Goal: Information Seeking & Learning: Learn about a topic

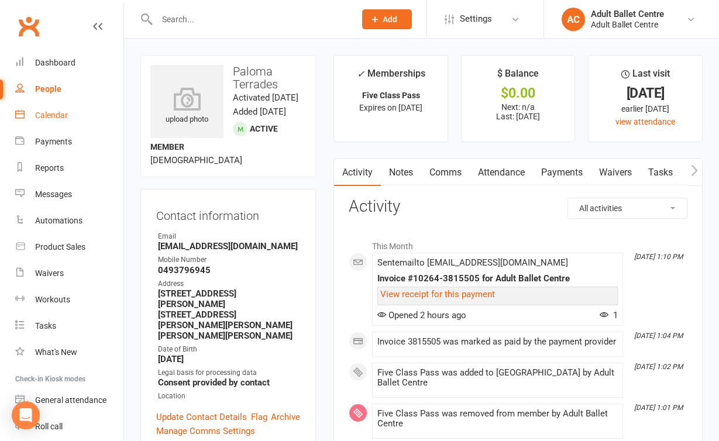
click at [54, 119] on div "Calendar" at bounding box center [51, 115] width 33 height 9
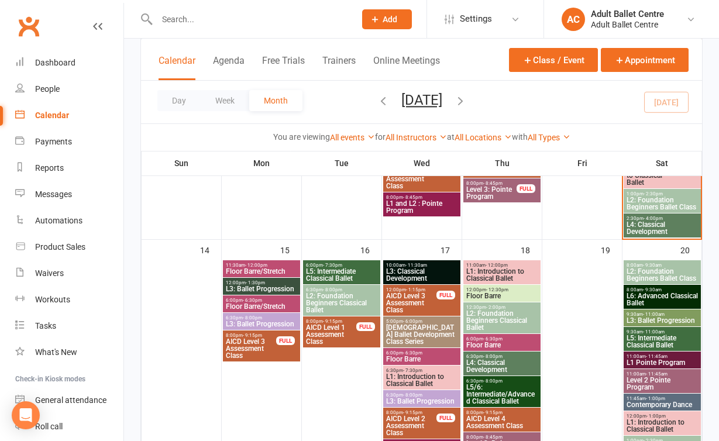
scroll to position [533, 0]
click at [673, 232] on span "L4: Classical Development" at bounding box center [662, 229] width 73 height 14
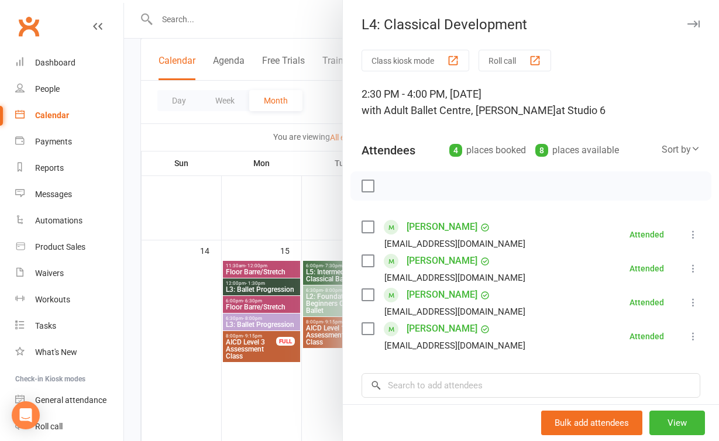
click at [344, 224] on div "Class kiosk mode Roll call 2:30 PM - 4:00 PM, [DATE] with Adult Ballet Centre, …" at bounding box center [531, 306] width 376 height 513
click at [251, 226] on div at bounding box center [421, 220] width 595 height 441
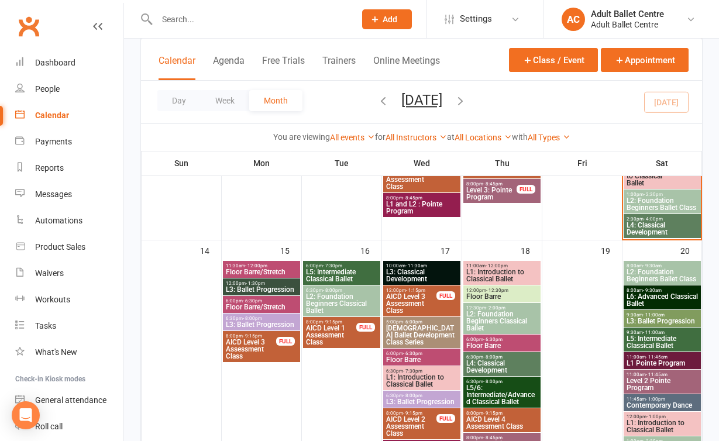
click at [262, 292] on span "L3: Ballet Progression" at bounding box center [261, 289] width 73 height 7
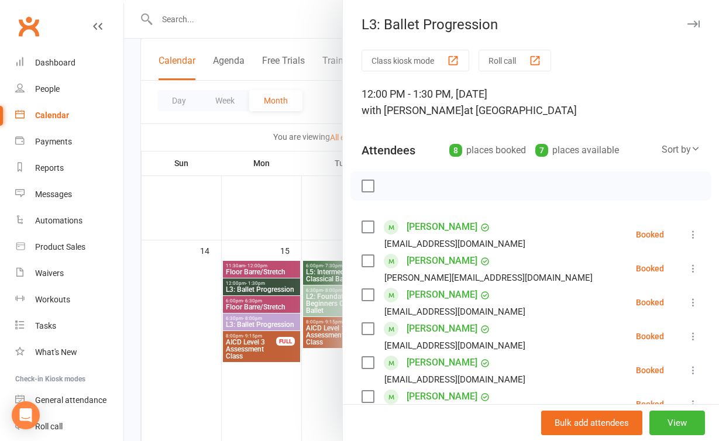
click at [237, 196] on div at bounding box center [421, 220] width 595 height 441
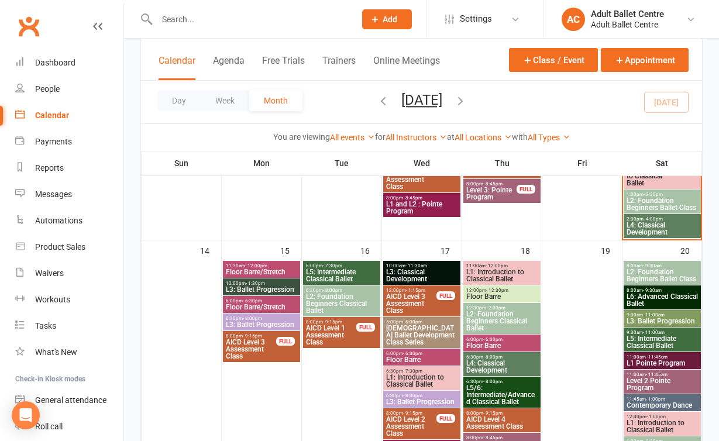
click at [251, 322] on span "L3: Ballet Progression" at bounding box center [261, 324] width 73 height 7
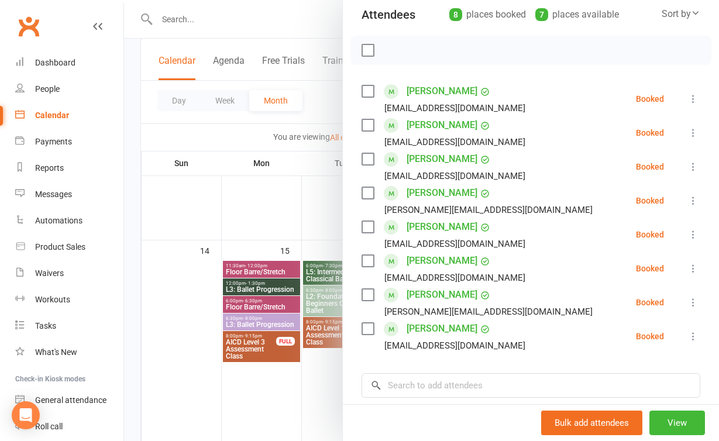
scroll to position [145, 0]
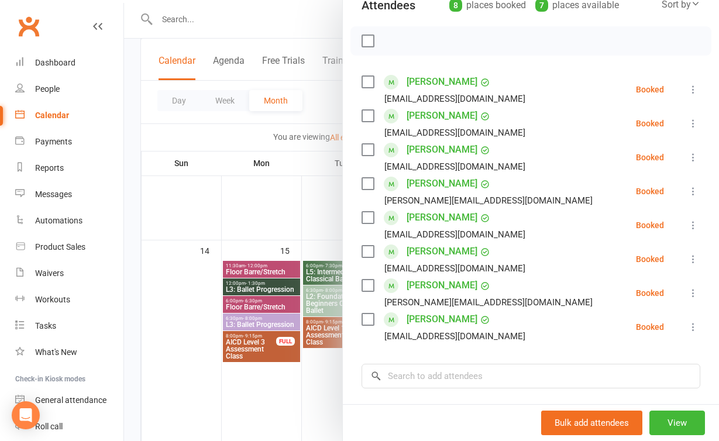
click at [325, 384] on div at bounding box center [421, 220] width 595 height 441
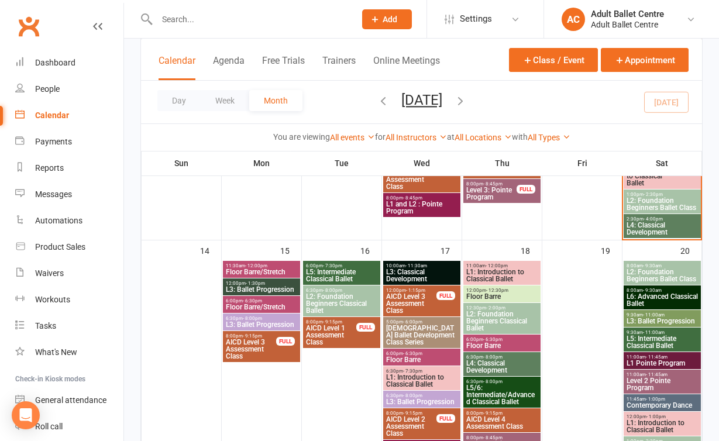
click at [336, 274] on span "L5: Intermediate Classical Ballet" at bounding box center [341, 275] width 73 height 14
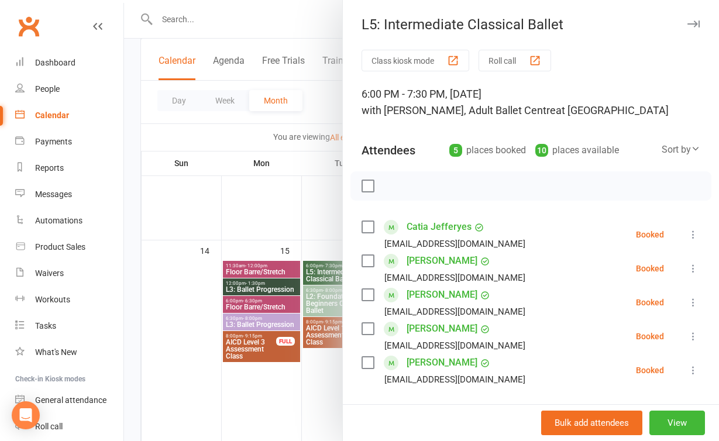
click at [337, 394] on div at bounding box center [421, 220] width 595 height 441
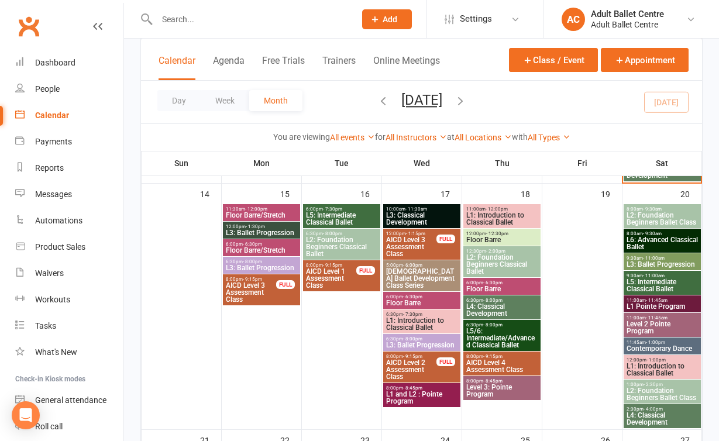
scroll to position [560, 0]
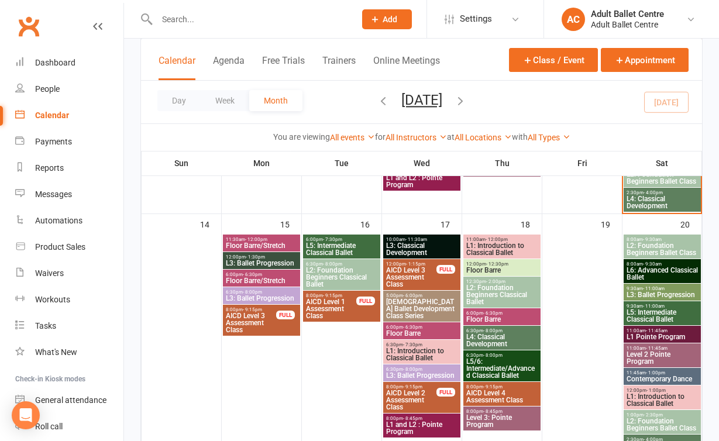
click at [410, 309] on span "[DEMOGRAPHIC_DATA] Ballet Development Class Series" at bounding box center [421, 308] width 73 height 21
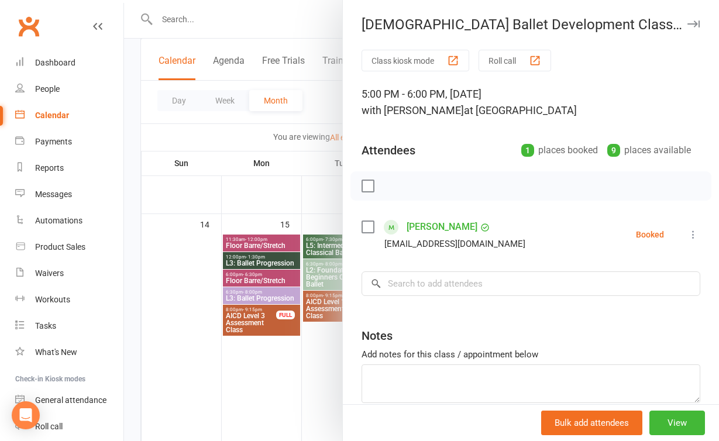
click at [281, 391] on div at bounding box center [421, 220] width 595 height 441
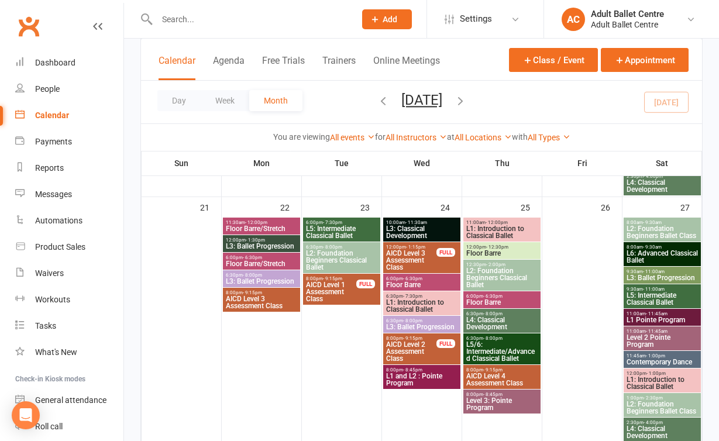
scroll to position [822, 0]
